Goal: Check status: Check status

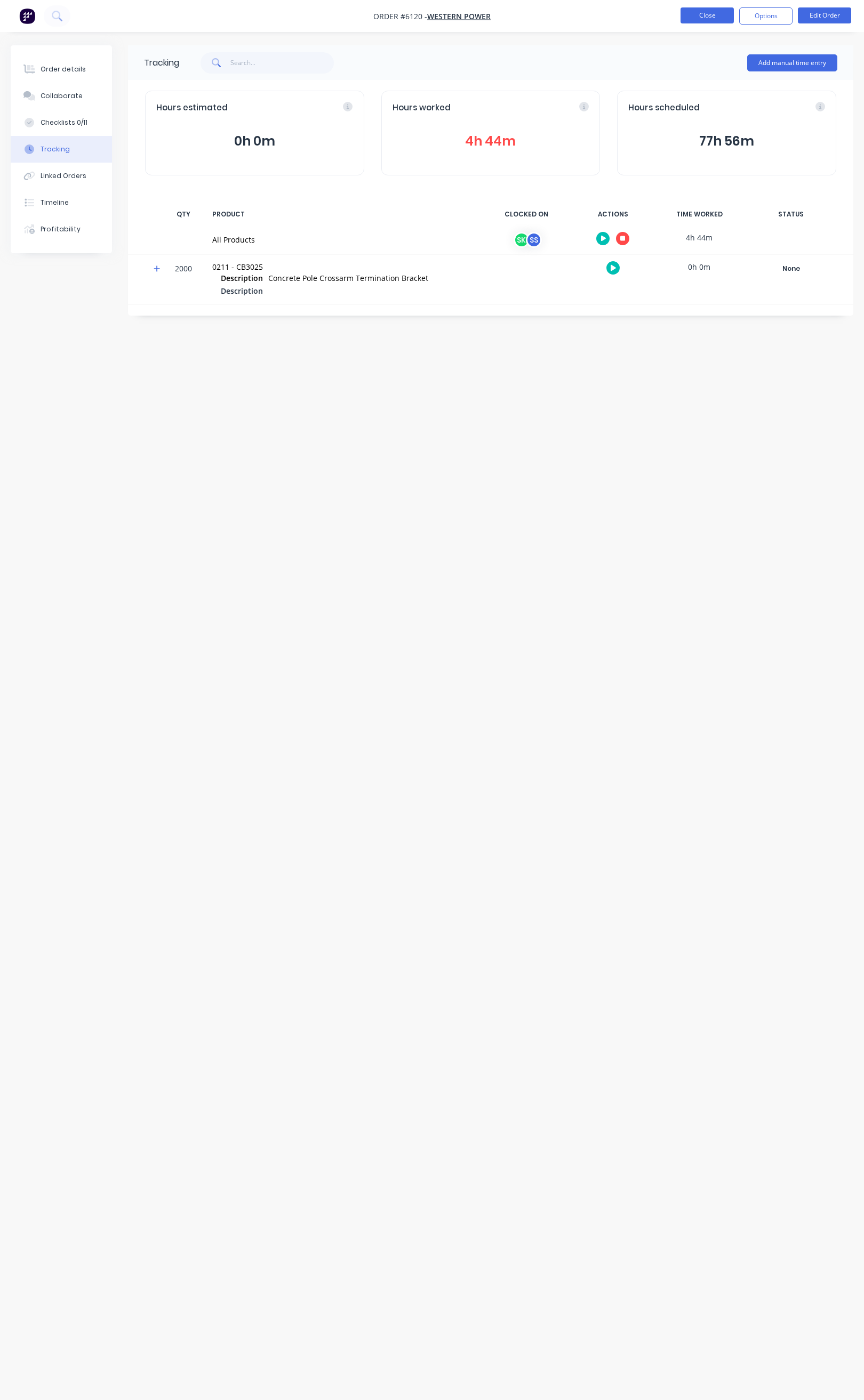
click at [725, 17] on button "Close" at bounding box center [707, 15] width 54 height 16
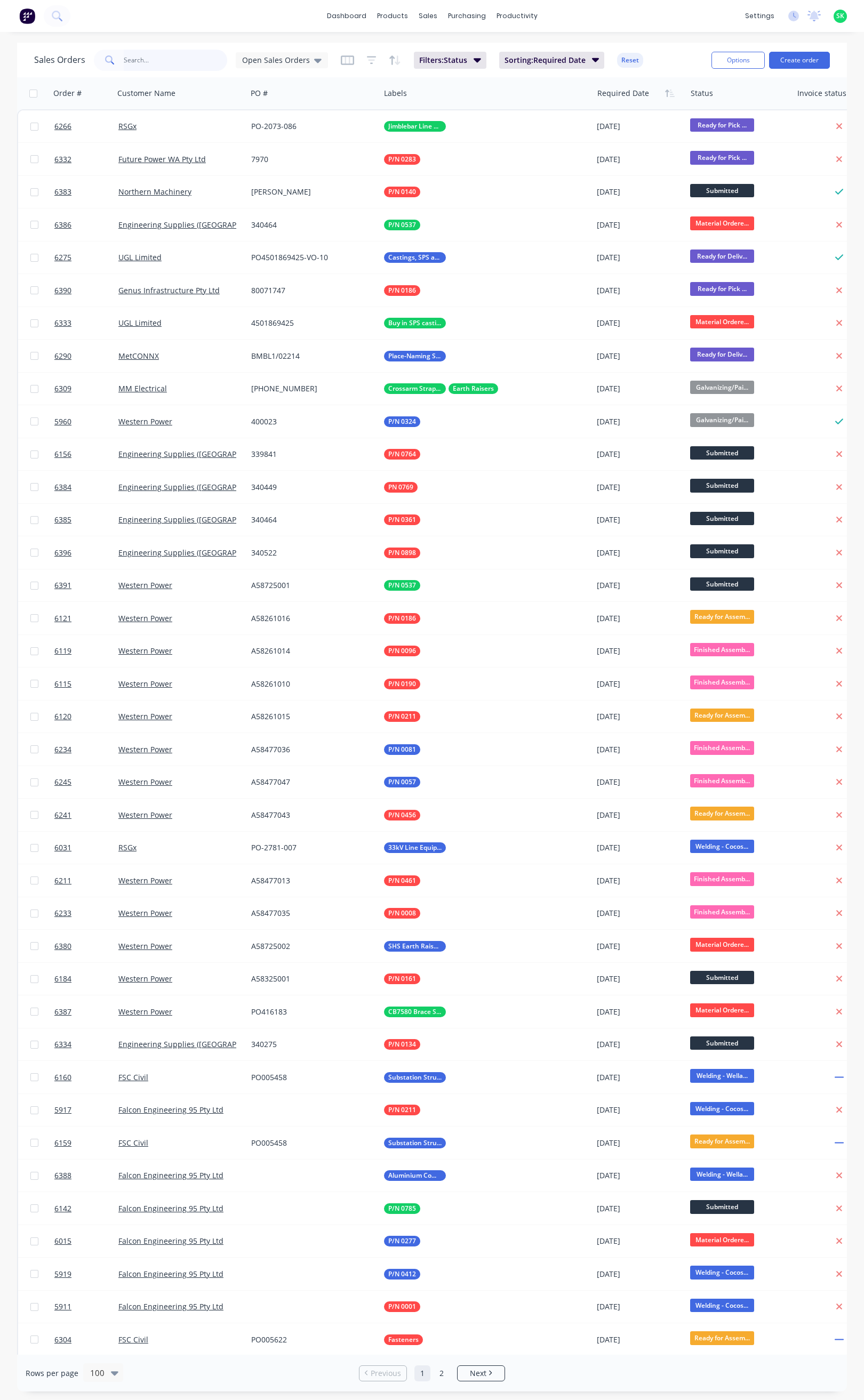
click at [140, 58] on input "text" at bounding box center [175, 60] width 104 height 22
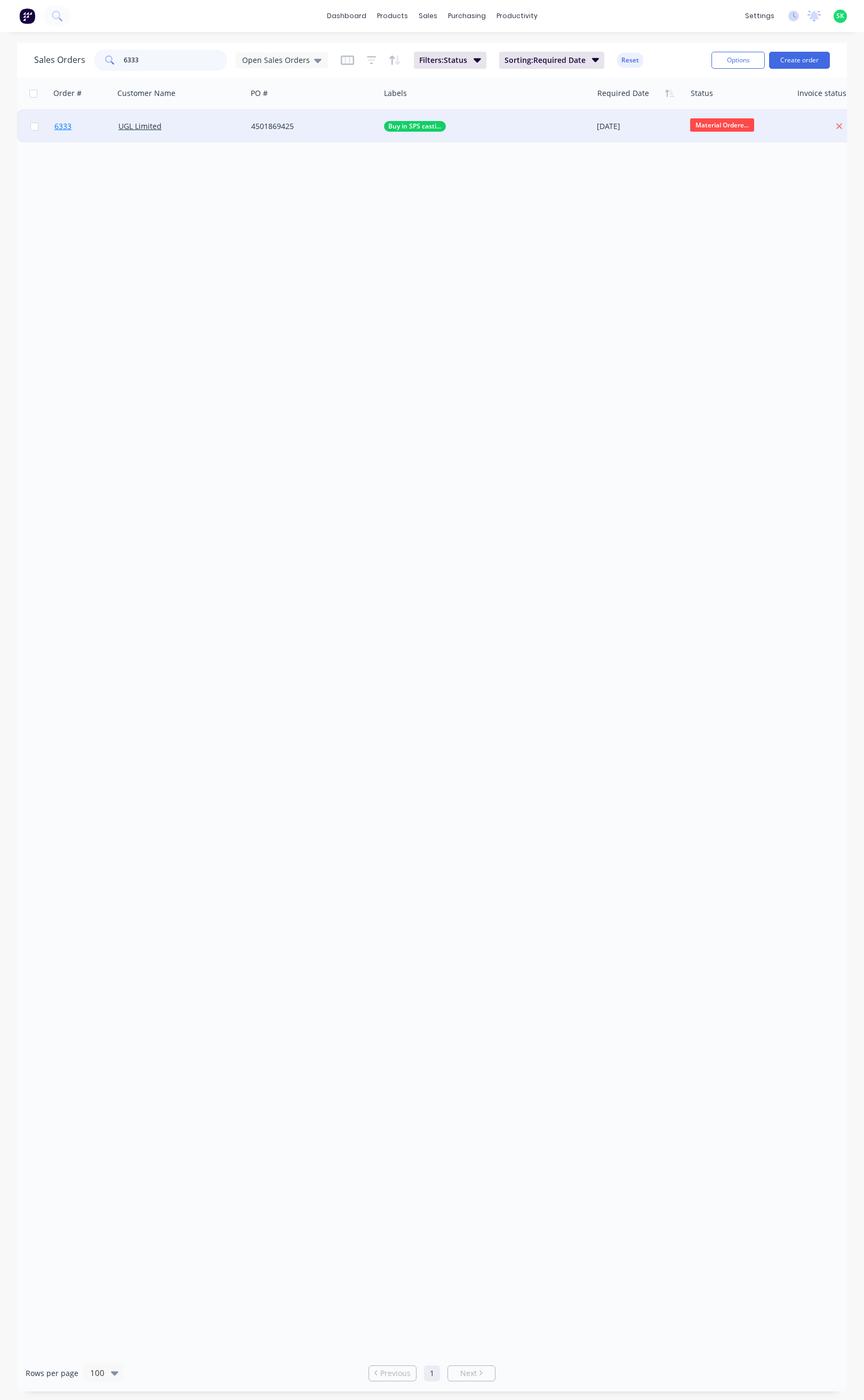
type input "6333"
click at [61, 121] on span "6333" at bounding box center [62, 126] width 17 height 10
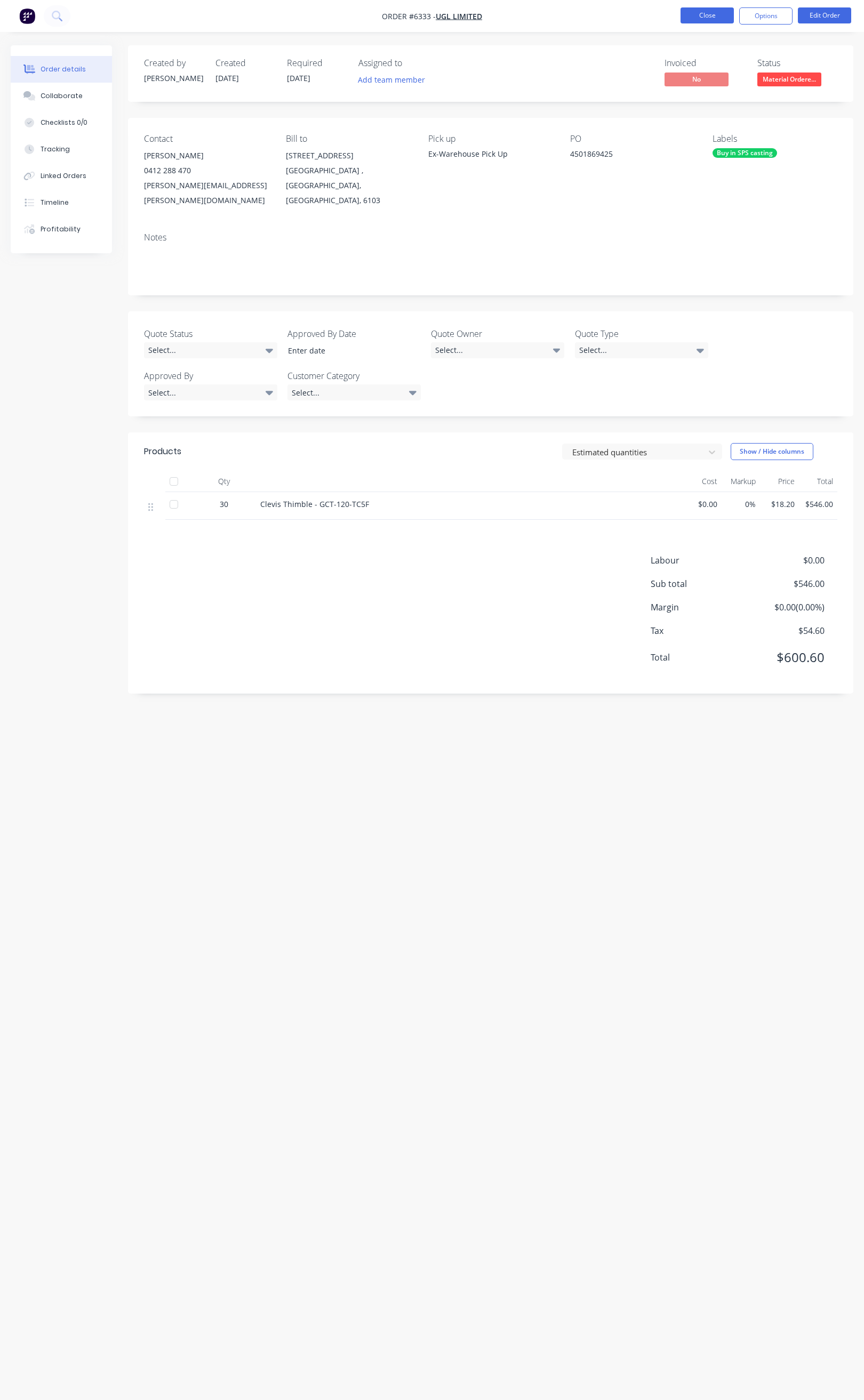
click at [711, 16] on button "Close" at bounding box center [707, 15] width 54 height 16
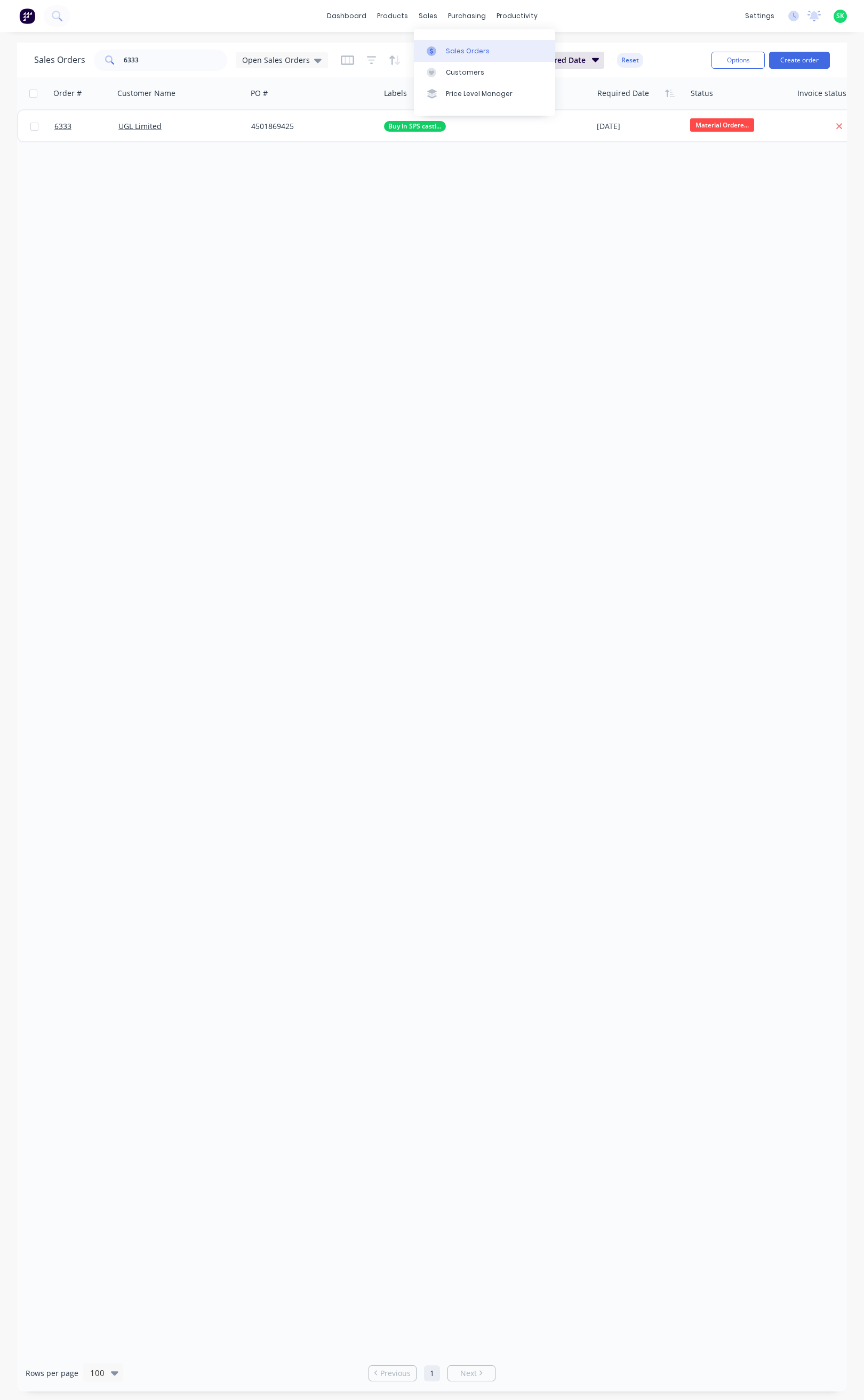
click at [434, 51] on icon at bounding box center [431, 51] width 9 height 9
drag, startPoint x: 133, startPoint y: 66, endPoint x: 109, endPoint y: 69, distance: 24.2
click at [109, 69] on div "6333" at bounding box center [160, 60] width 133 height 22
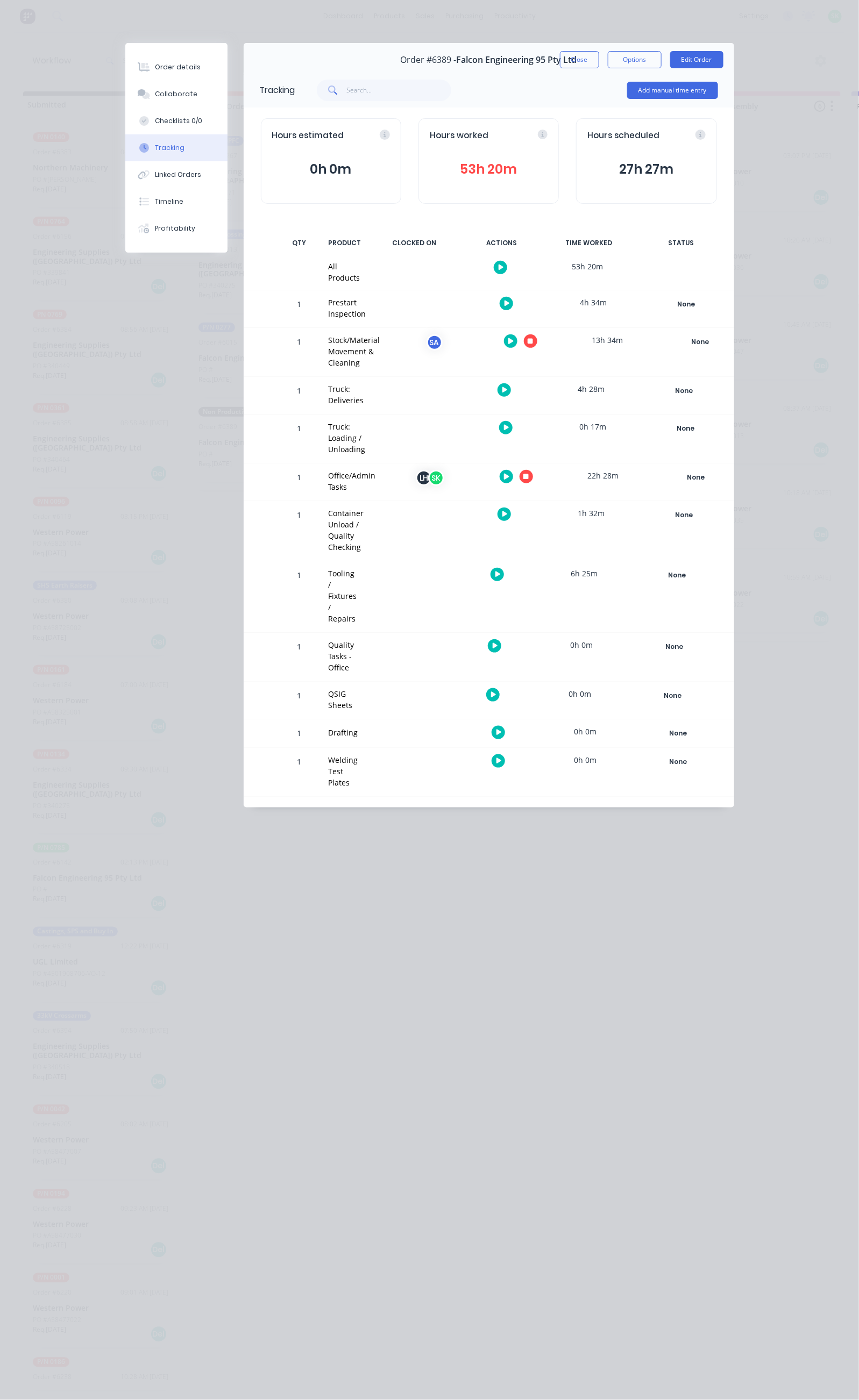
scroll to position [1048, 0]
click at [599, 55] on button "Close" at bounding box center [579, 59] width 39 height 17
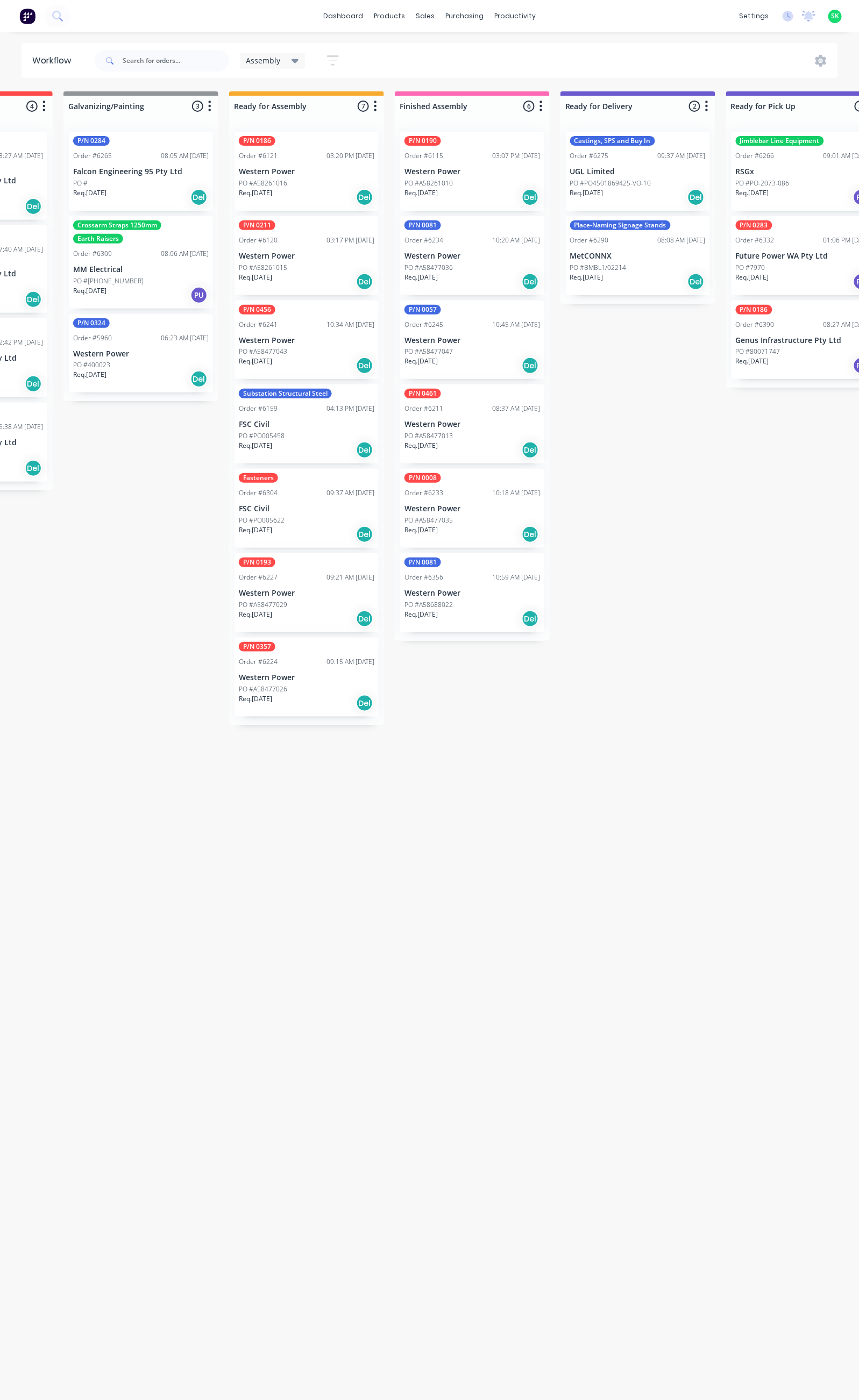
scroll to position [0, 282]
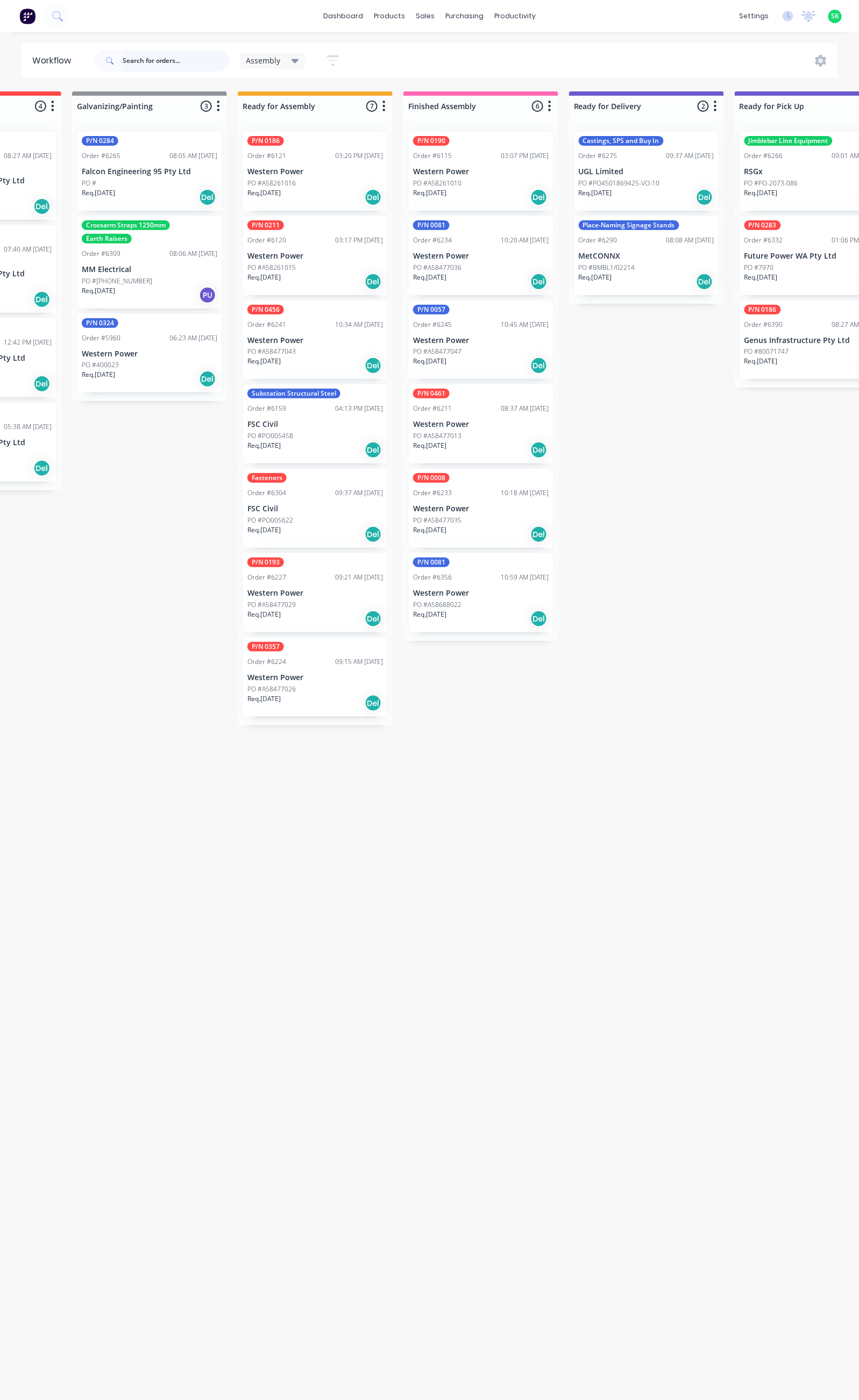
click at [153, 63] on input "text" at bounding box center [176, 60] width 106 height 22
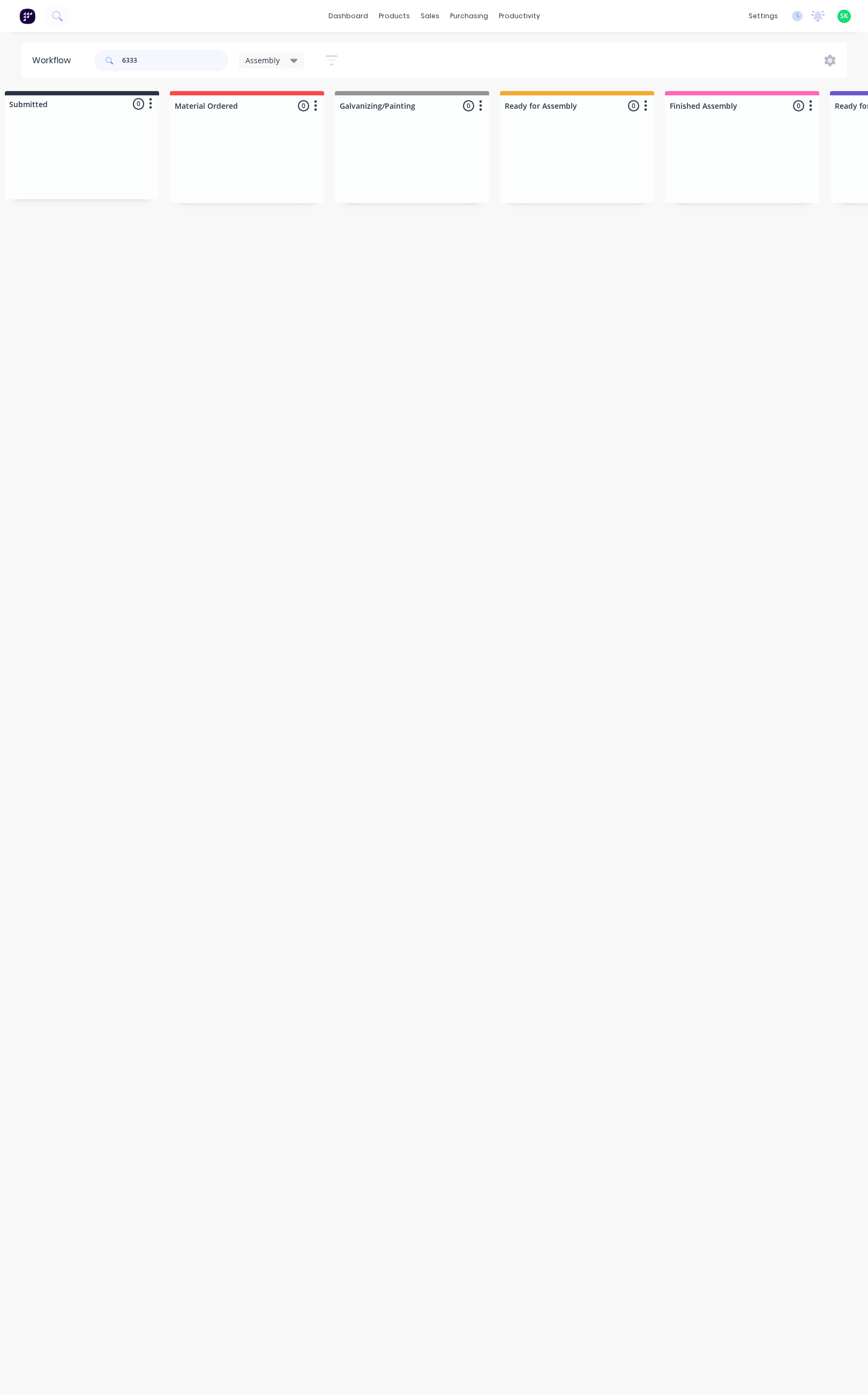
scroll to position [0, 0]
type input "6333"
click at [329, 58] on icon "button" at bounding box center [332, 60] width 12 height 13
